Goal: Information Seeking & Learning: Learn about a topic

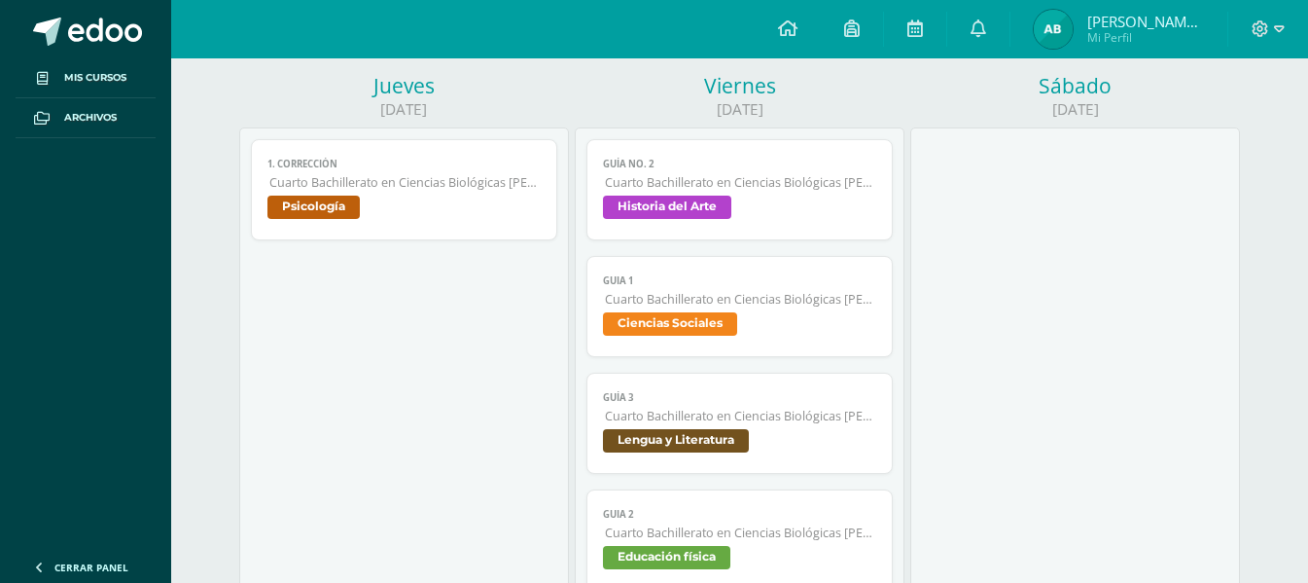
scroll to position [973, 0]
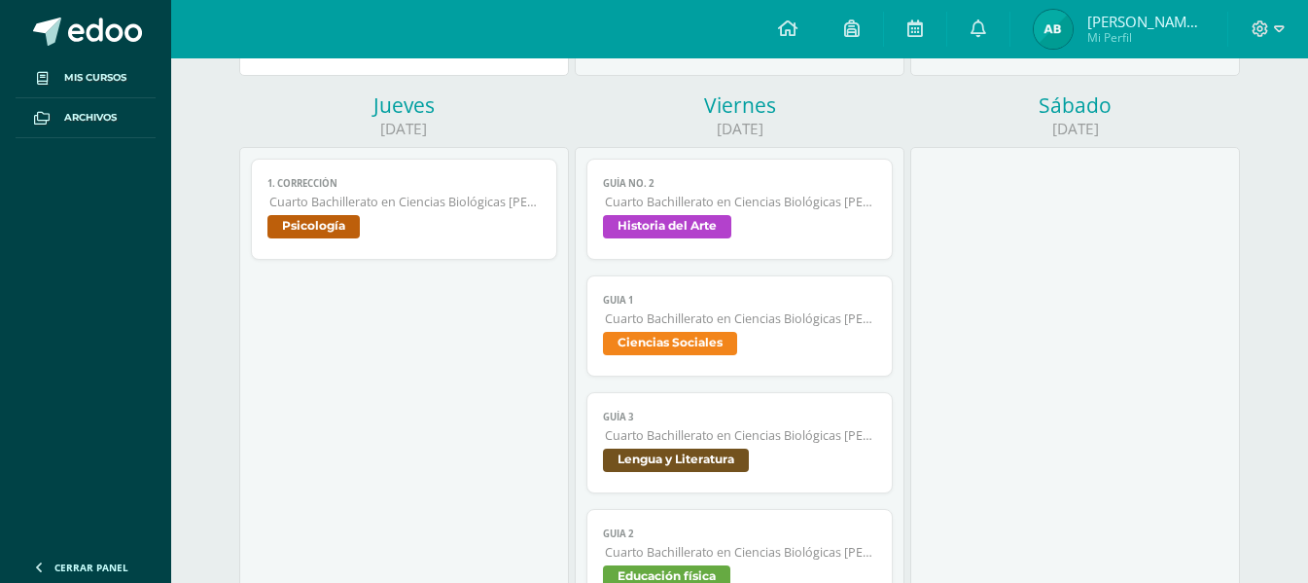
click at [655, 338] on span "Ciencias Sociales" at bounding box center [670, 343] width 134 height 23
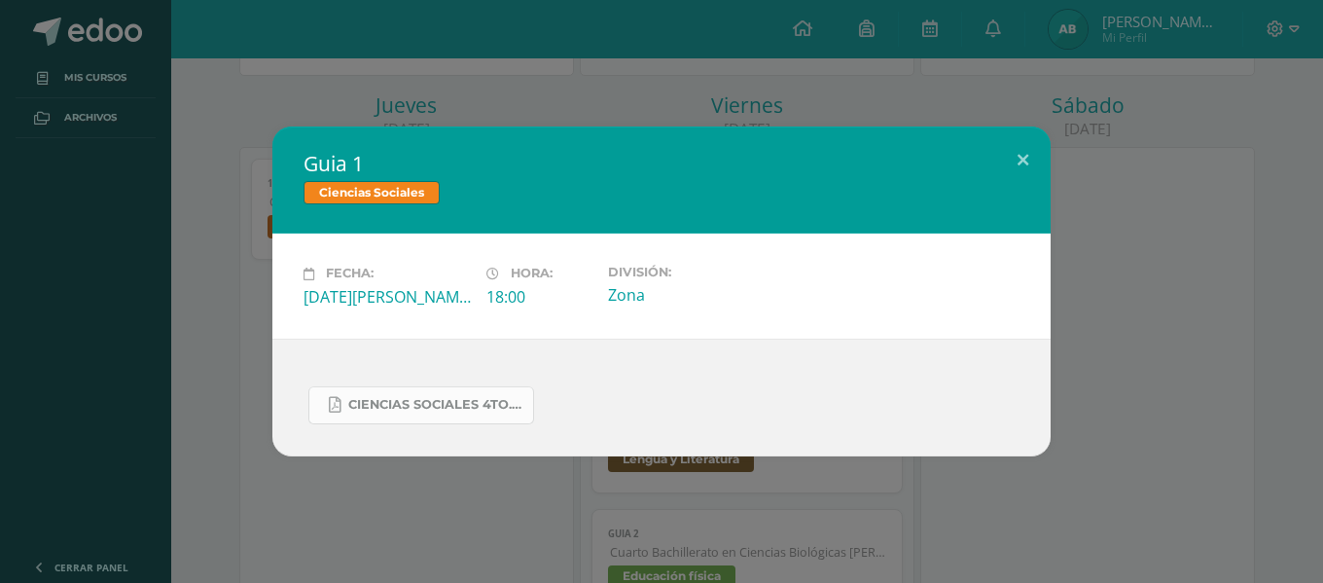
click at [466, 399] on span "Ciencias Sociales 4to.docx (2).pdf" at bounding box center [435, 405] width 175 height 16
click at [251, 347] on div "Guia 1 Ciencias Sociales Fecha: Viernes 22 de Agosto Hora: 18:00 División: Zona" at bounding box center [661, 290] width 1307 height 329
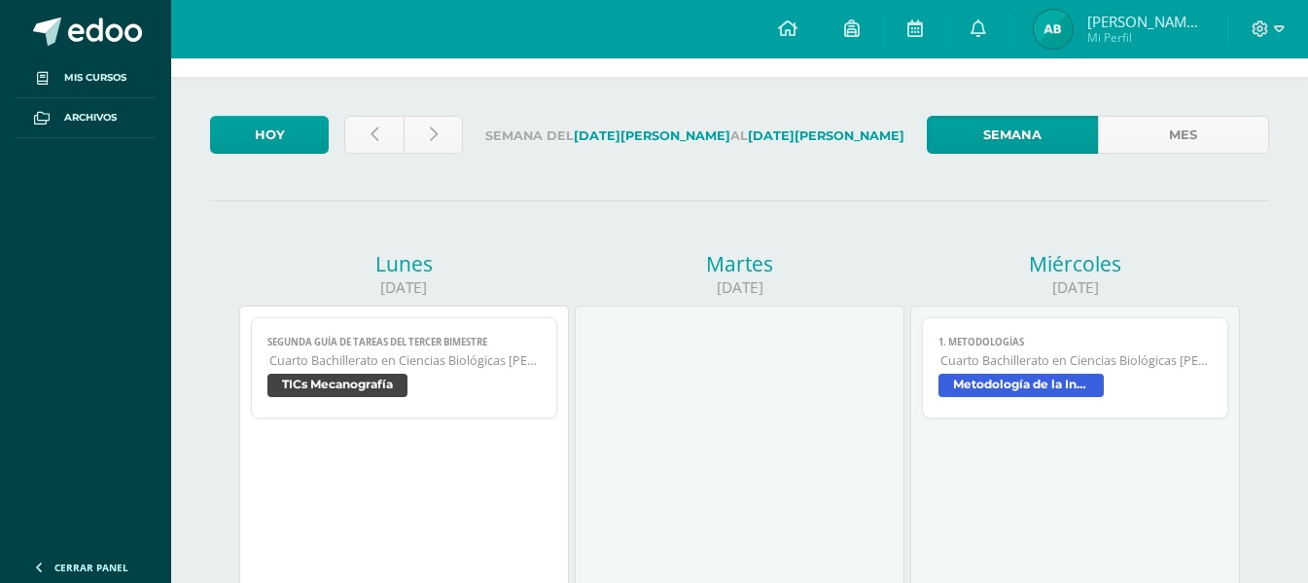
scroll to position [0, 0]
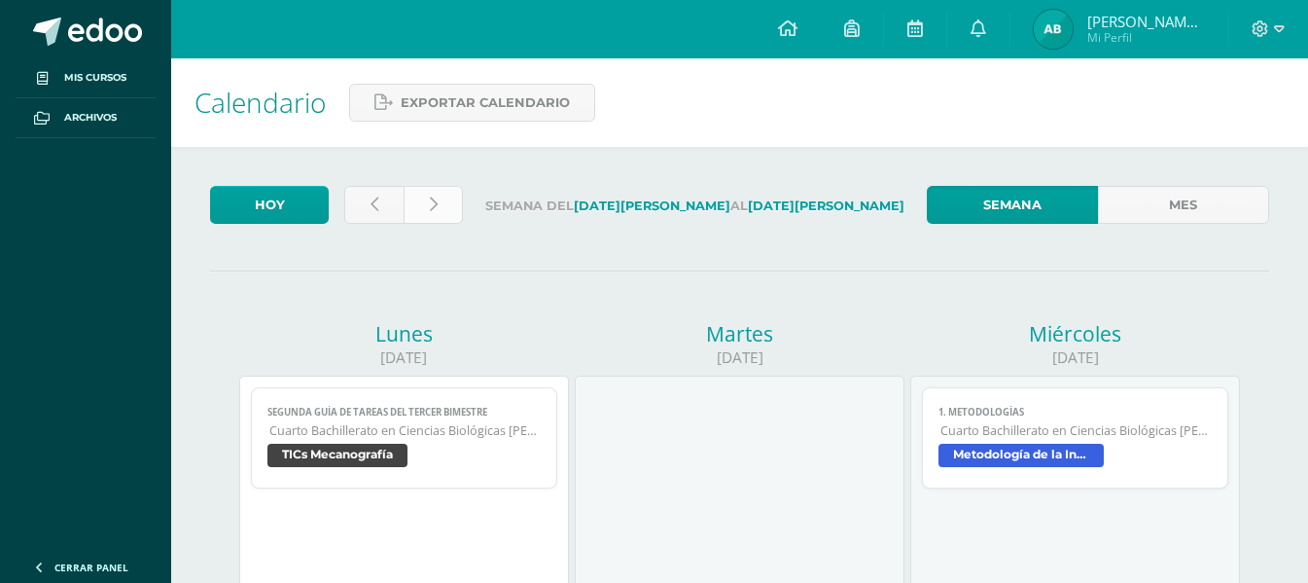
click at [427, 195] on link at bounding box center [433, 205] width 59 height 38
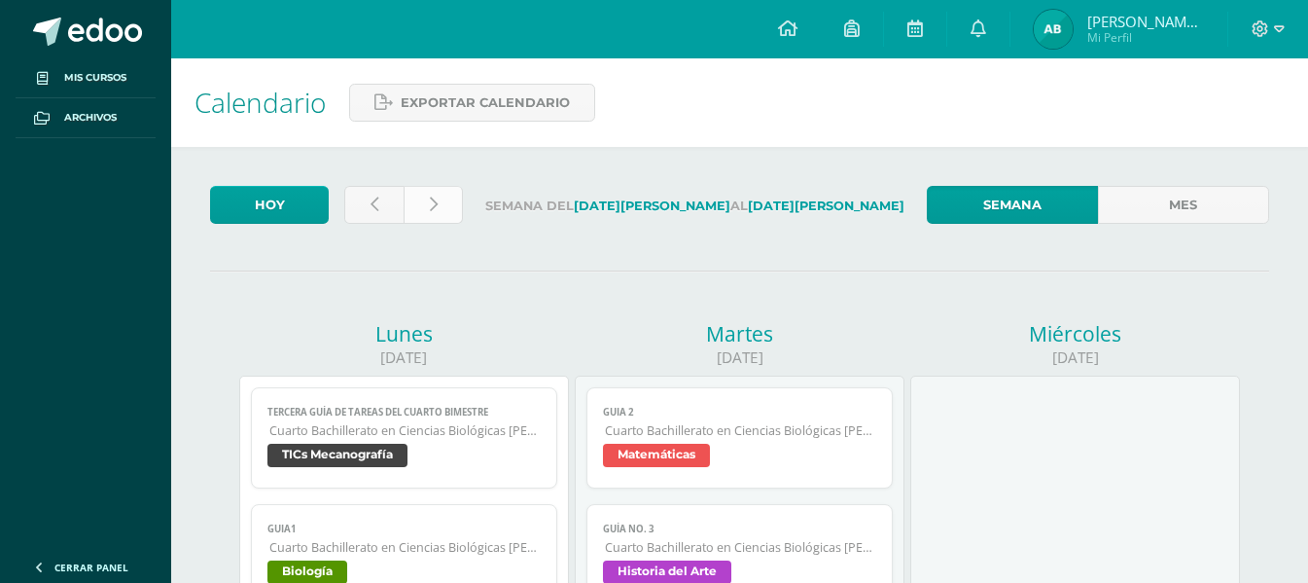
click at [444, 208] on link at bounding box center [433, 205] width 59 height 38
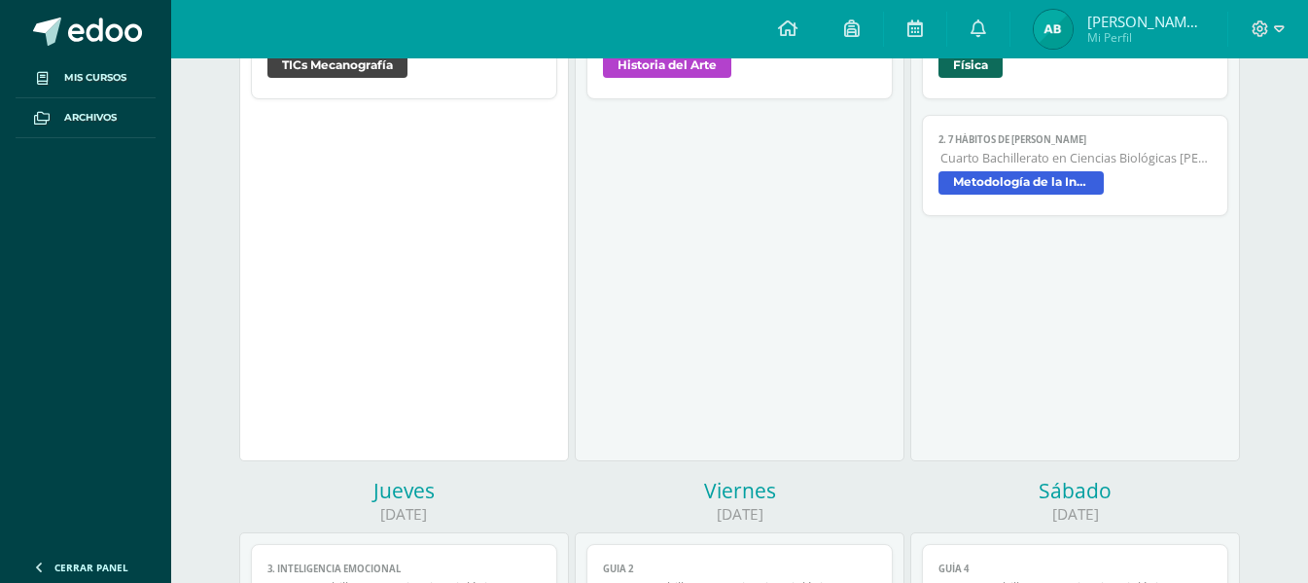
scroll to position [681, 0]
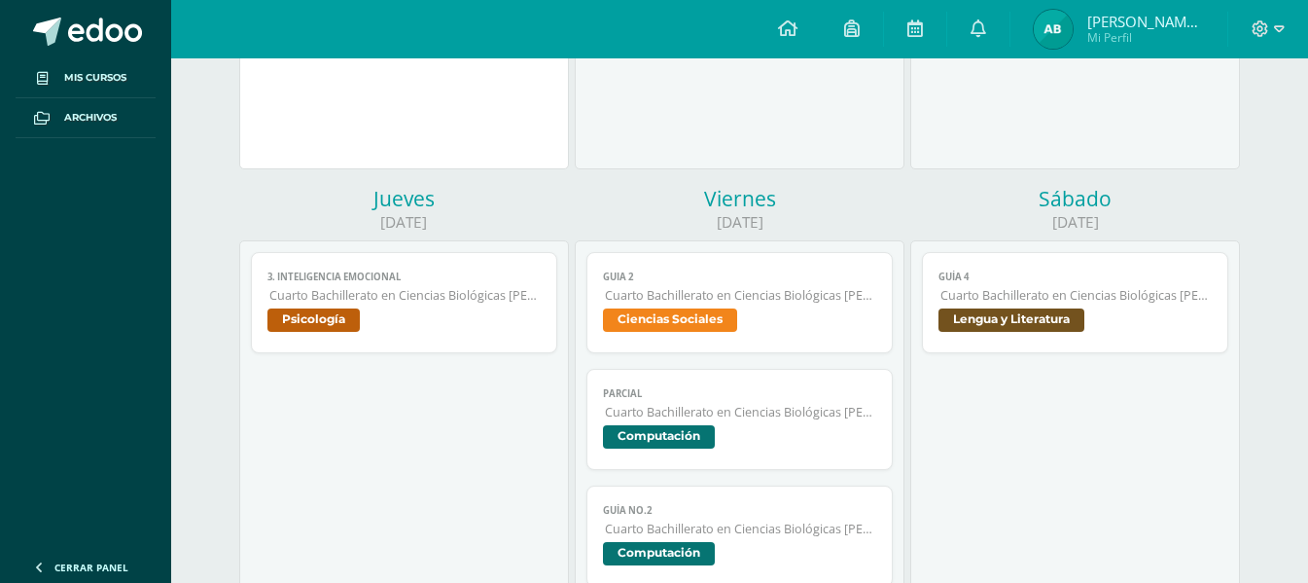
click at [634, 321] on span "Ciencias Sociales" at bounding box center [670, 319] width 134 height 23
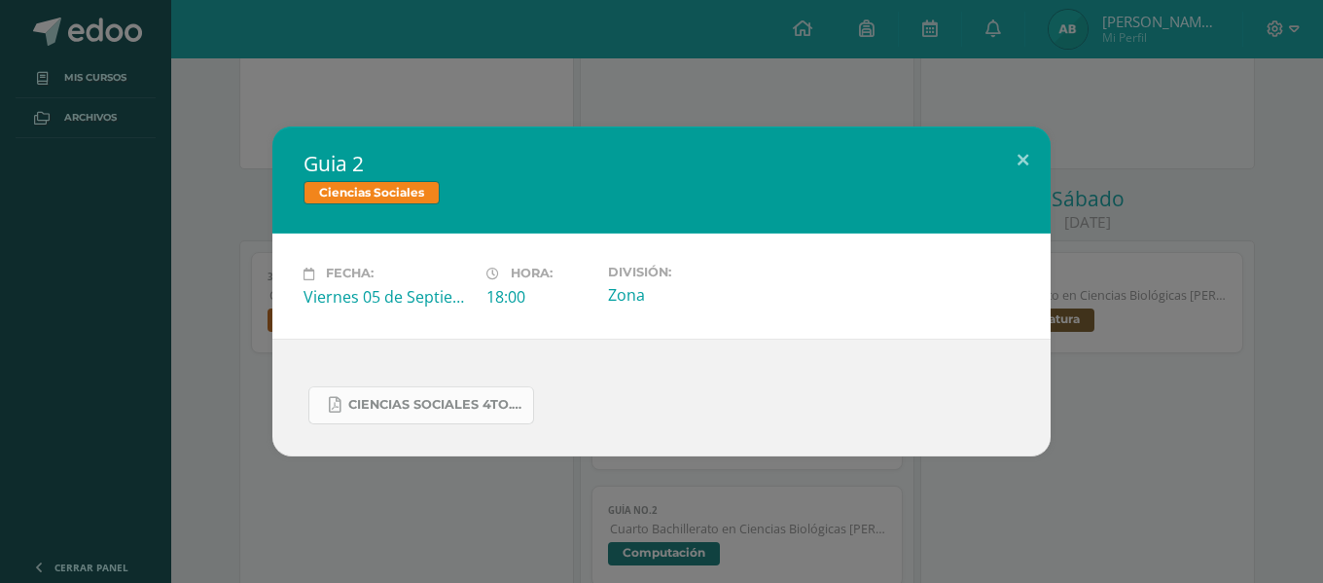
click at [438, 401] on span "Ciencias Sociales 4to..docx.pdf" at bounding box center [435, 405] width 175 height 16
click at [211, 366] on div "Guia 2 Ciencias Sociales Fecha: Viernes 05 de Septiembre Hora: 18:00 División: …" at bounding box center [661, 290] width 1307 height 329
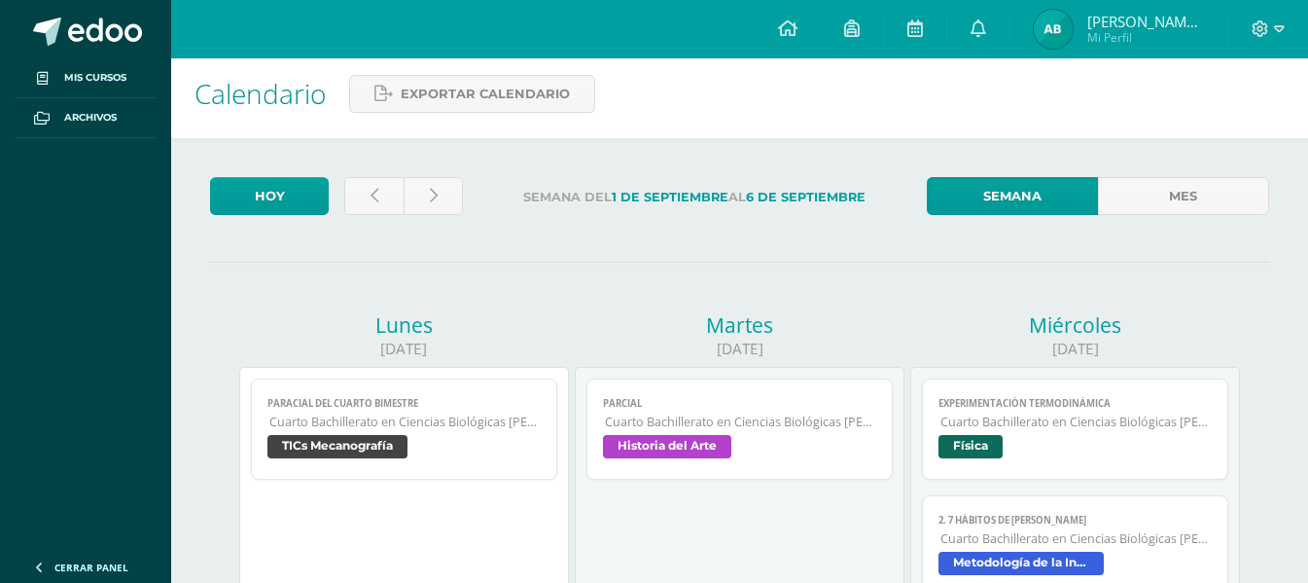
scroll to position [0, 0]
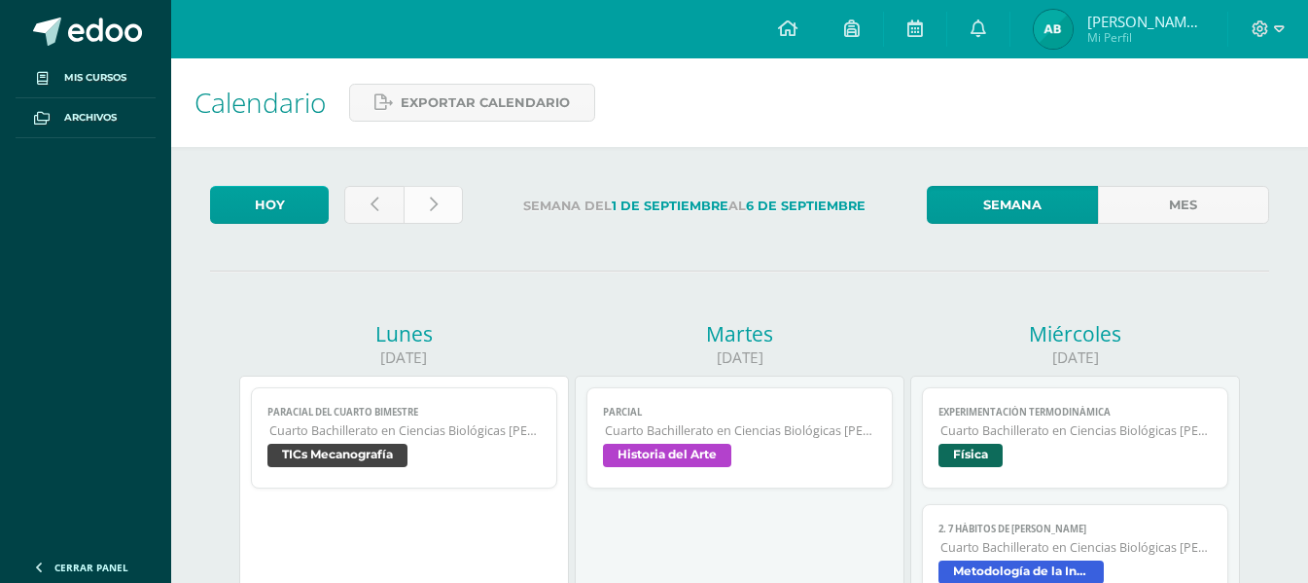
click at [432, 204] on icon at bounding box center [434, 204] width 8 height 17
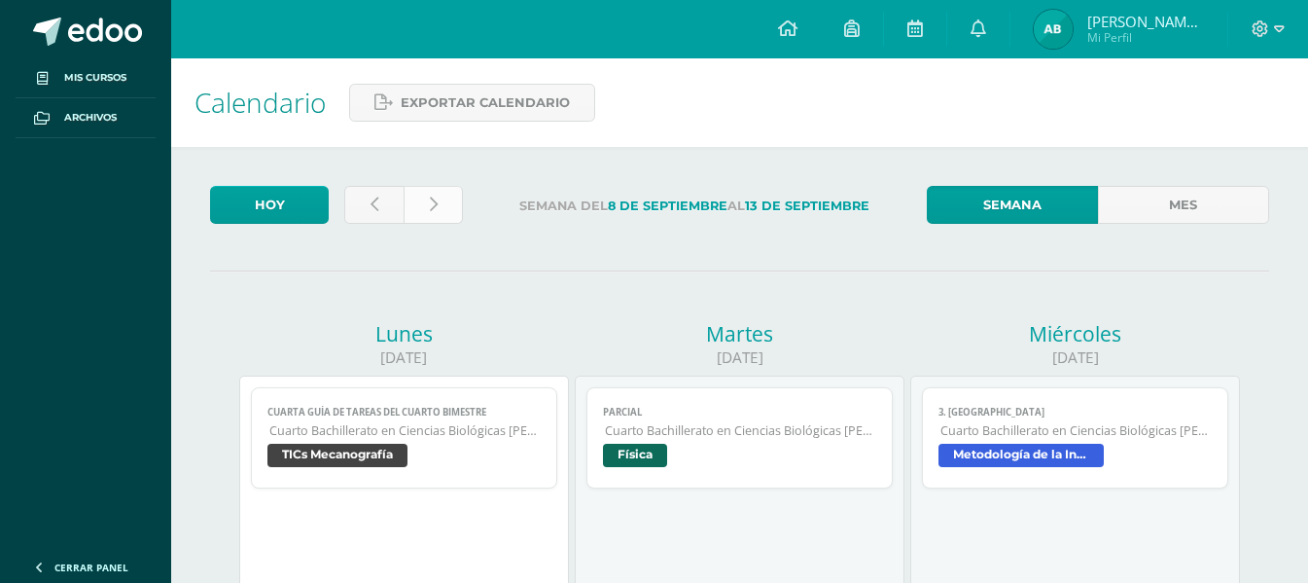
click at [438, 213] on link at bounding box center [433, 205] width 59 height 38
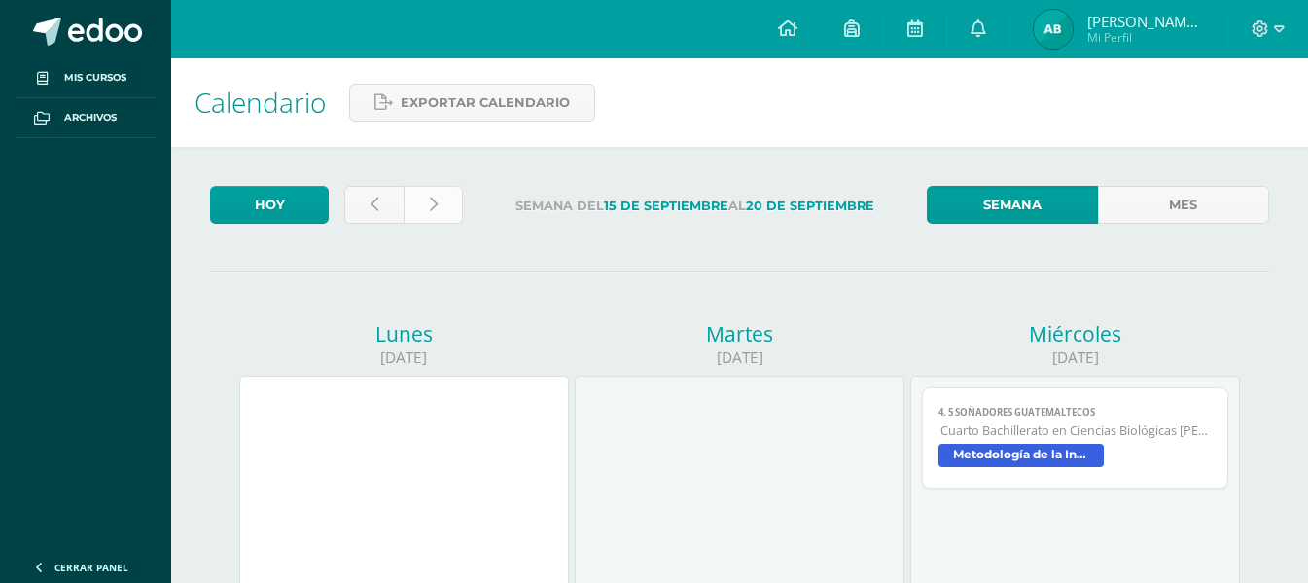
click at [428, 208] on link at bounding box center [433, 205] width 59 height 38
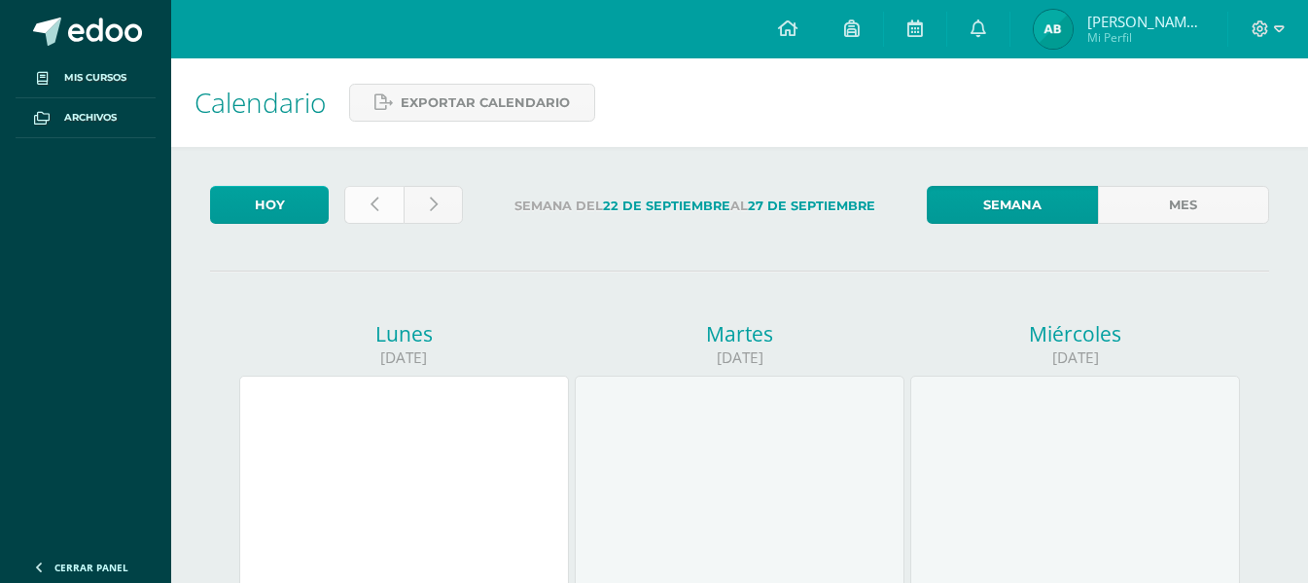
click at [378, 208] on link at bounding box center [373, 205] width 59 height 38
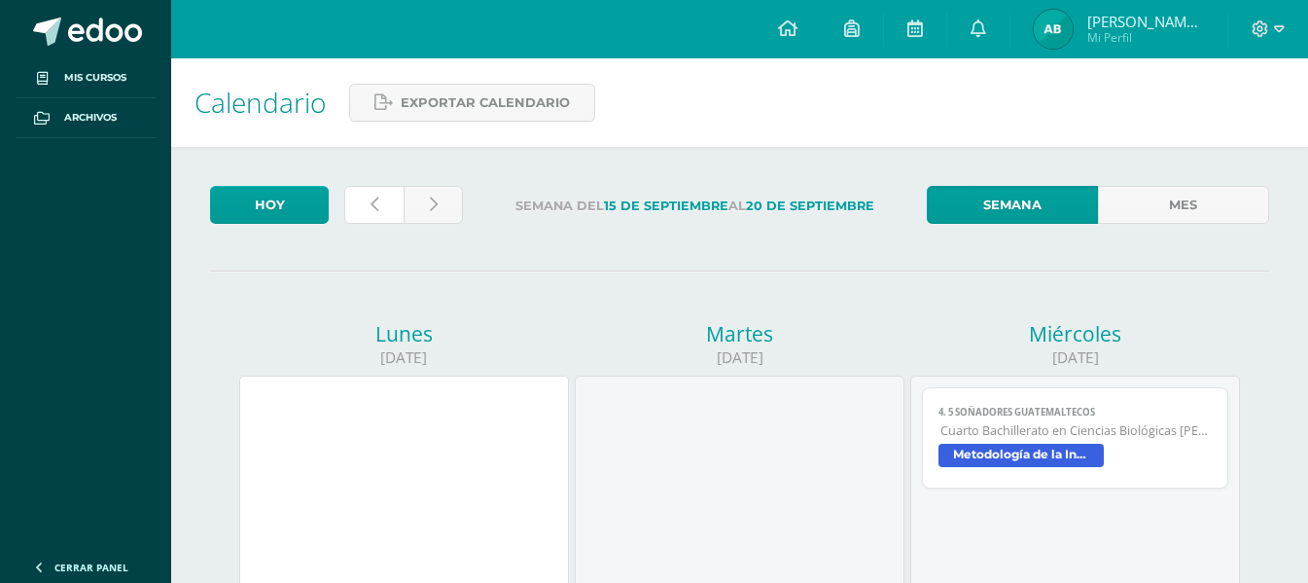
click at [378, 208] on link at bounding box center [373, 205] width 59 height 38
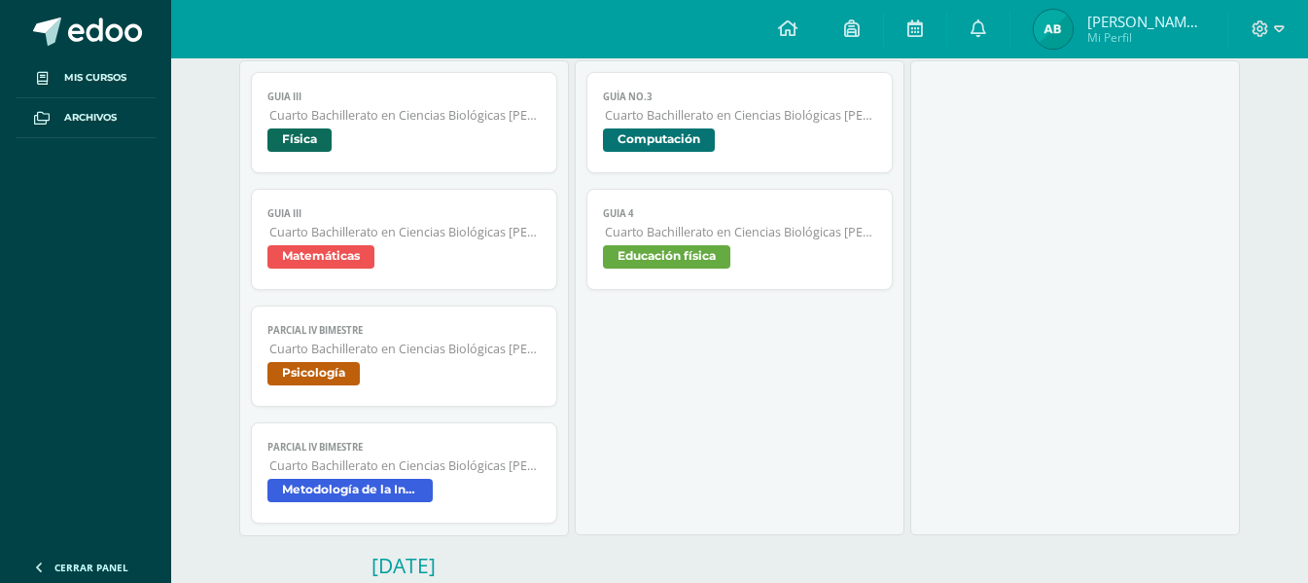
scroll to position [1070, 0]
